Goal: Task Accomplishment & Management: Manage account settings

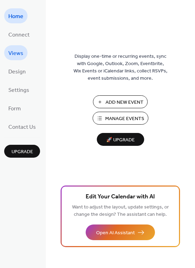
click at [13, 57] on span "Views" at bounding box center [15, 53] width 15 height 11
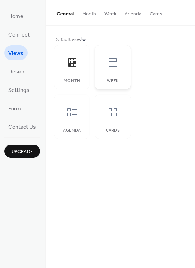
click at [101, 77] on div "Week" at bounding box center [112, 67] width 35 height 44
click at [119, 113] on div at bounding box center [112, 112] width 21 height 21
click at [109, 116] on icon at bounding box center [113, 112] width 8 height 8
click at [111, 115] on icon at bounding box center [113, 112] width 8 height 8
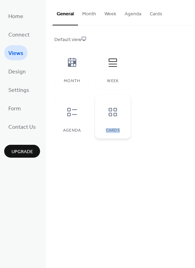
click at [111, 115] on icon at bounding box center [113, 112] width 8 height 8
click at [123, 135] on div "Cards" at bounding box center [112, 117] width 35 height 44
click at [64, 118] on div at bounding box center [72, 112] width 21 height 21
